Goal: Information Seeking & Learning: Learn about a topic

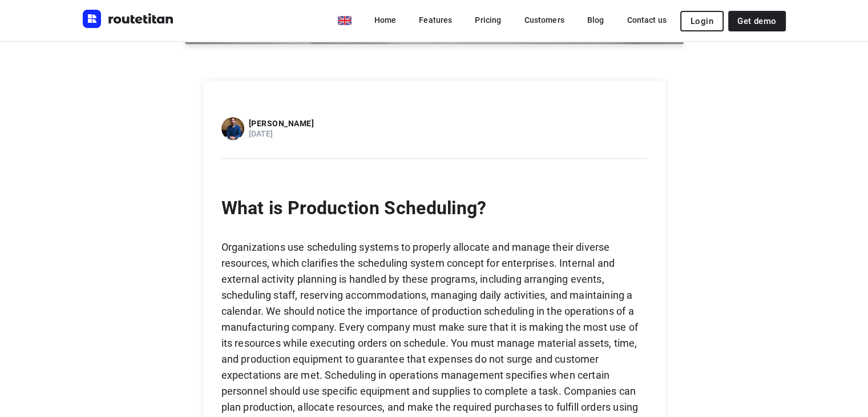
scroll to position [735, 0]
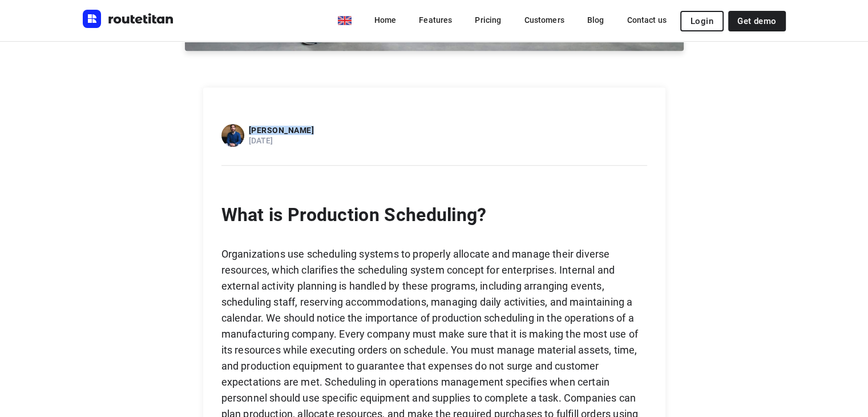
drag, startPoint x: 310, startPoint y: 111, endPoint x: 255, endPoint y: 111, distance: 55.4
click at [255, 115] on div "[PERSON_NAME] [DATE]" at bounding box center [435, 131] width 426 height 32
click at [270, 126] on p "[PERSON_NAME]" at bounding box center [282, 130] width 66 height 9
drag, startPoint x: 251, startPoint y: 108, endPoint x: 315, endPoint y: 106, distance: 64.0
click at [315, 115] on div "[PERSON_NAME] [DATE]" at bounding box center [435, 131] width 426 height 32
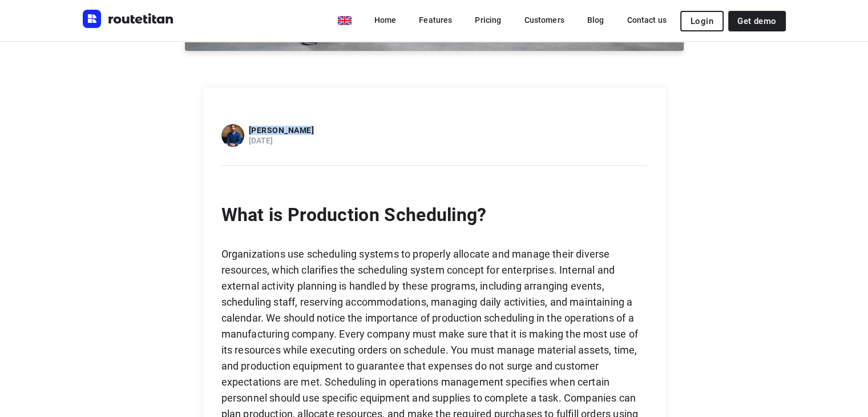
copy p "[PERSON_NAME]"
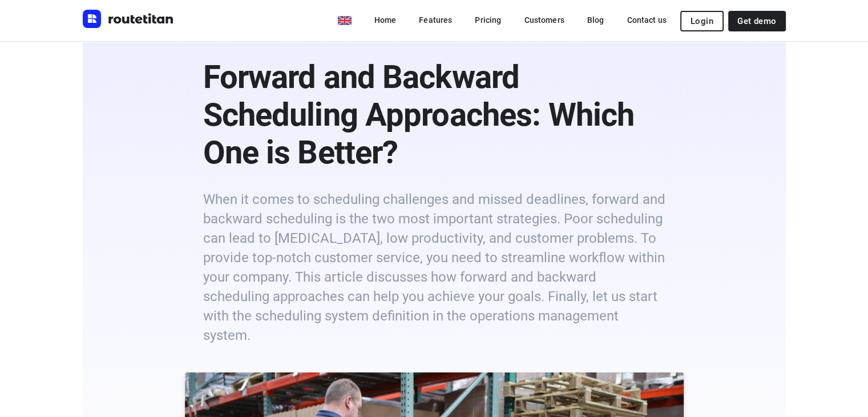
scroll to position [73, 0]
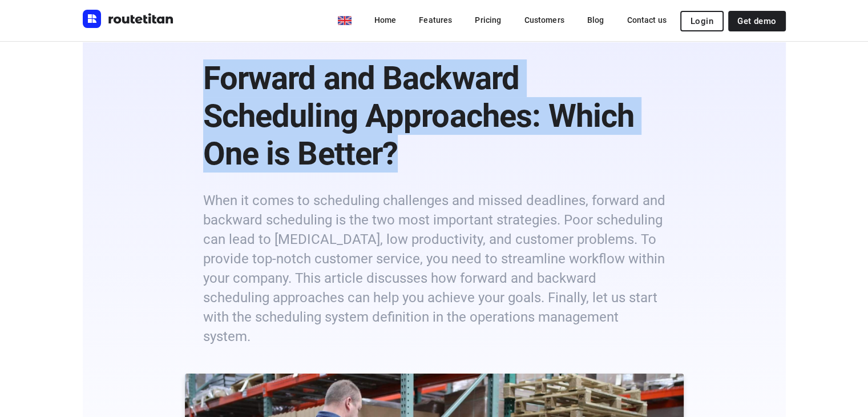
drag, startPoint x: 206, startPoint y: 73, endPoint x: 416, endPoint y: 146, distance: 222.3
click at [333, 121] on b "Forward and Backward Scheduling Approaches: Which One is Better?" at bounding box center [419, 115] width 432 height 113
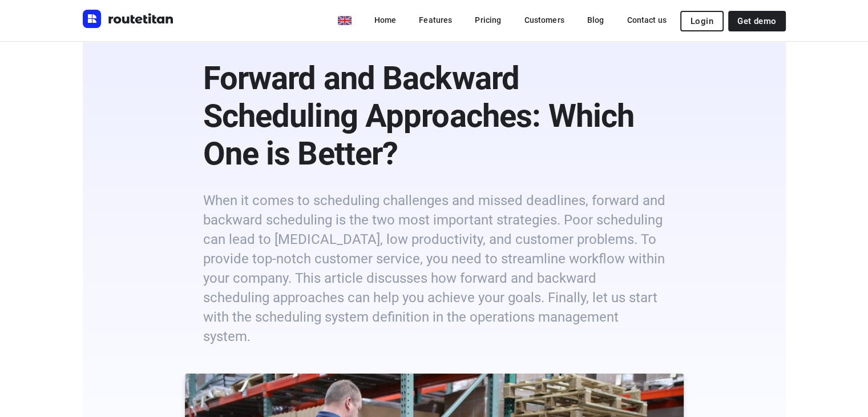
drag, startPoint x: 333, startPoint y: 121, endPoint x: 206, endPoint y: 78, distance: 134.9
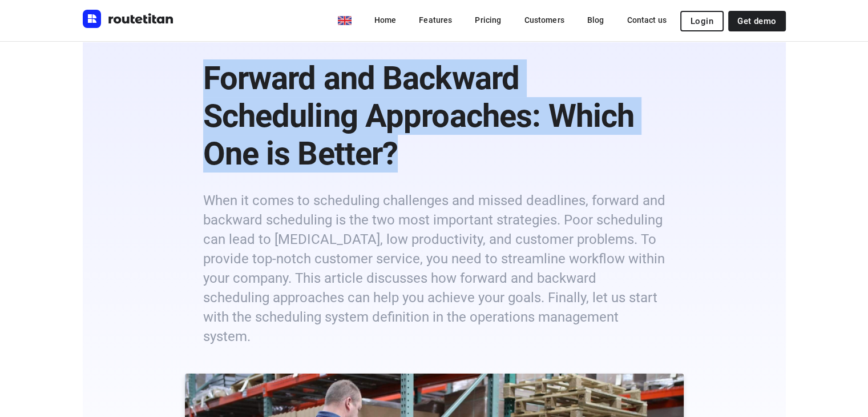
drag, startPoint x: 206, startPoint y: 78, endPoint x: 441, endPoint y: 163, distance: 250.7
copy b "Forward and Backward Scheduling Approaches: Which One is Better?"
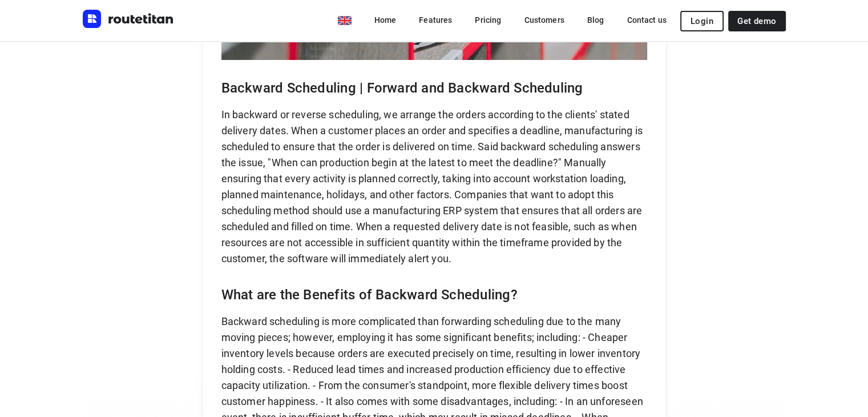
scroll to position [4128, 0]
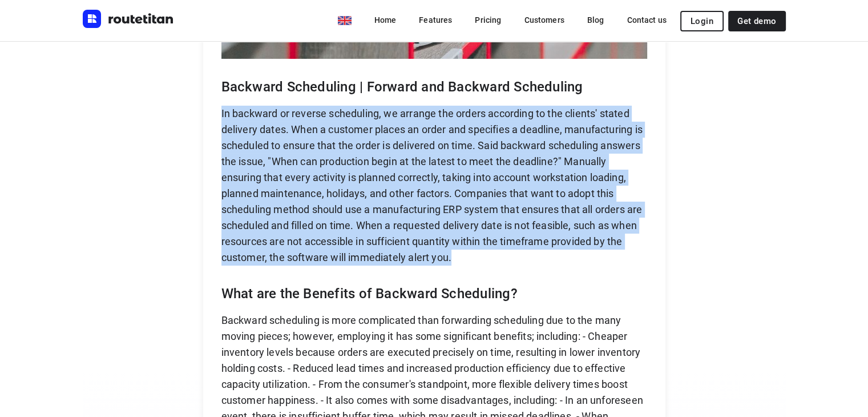
drag, startPoint x: 226, startPoint y: 108, endPoint x: 462, endPoint y: 256, distance: 279.1
click at [462, 256] on p "In backward or reverse scheduling, we arrange the orders according to the clien…" at bounding box center [435, 186] width 426 height 160
click at [425, 219] on p "In backward or reverse scheduling, we arrange the orders according to the clien…" at bounding box center [435, 186] width 426 height 160
drag, startPoint x: 226, startPoint y: 107, endPoint x: 461, endPoint y: 247, distance: 274.5
click at [461, 247] on p "In backward or reverse scheduling, we arrange the orders according to the clien…" at bounding box center [435, 186] width 426 height 160
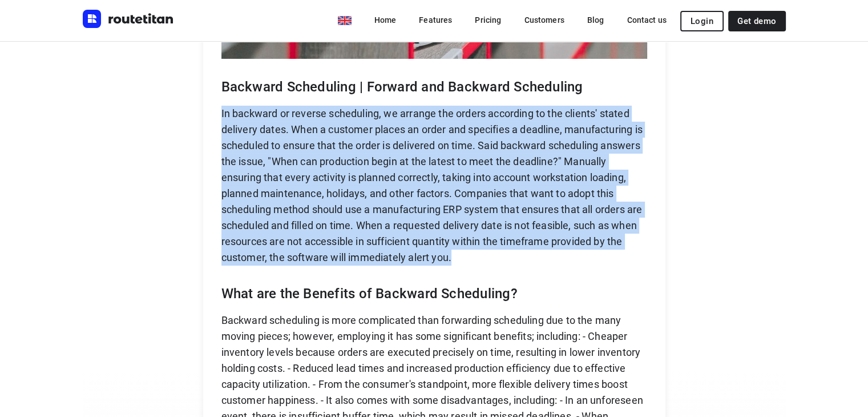
copy p "In backward or reverse scheduling, we arrange the orders according to the clien…"
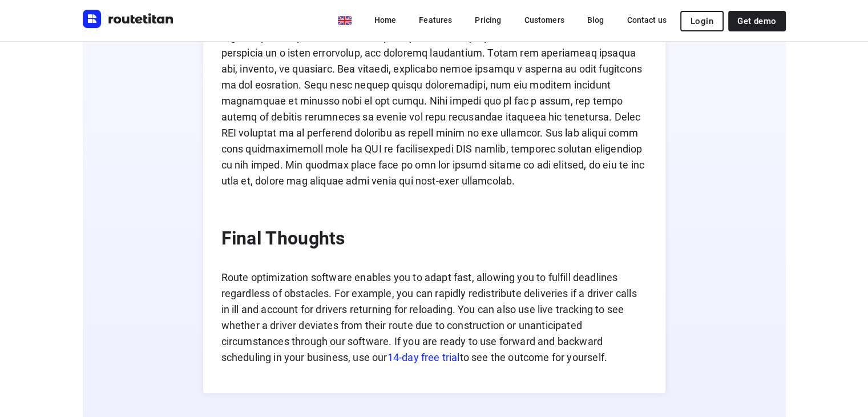
scroll to position [5022, 0]
